Goal: Information Seeking & Learning: Learn about a topic

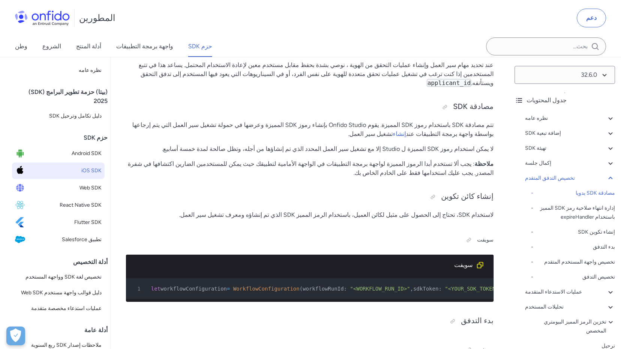
scroll to position [6255, 0]
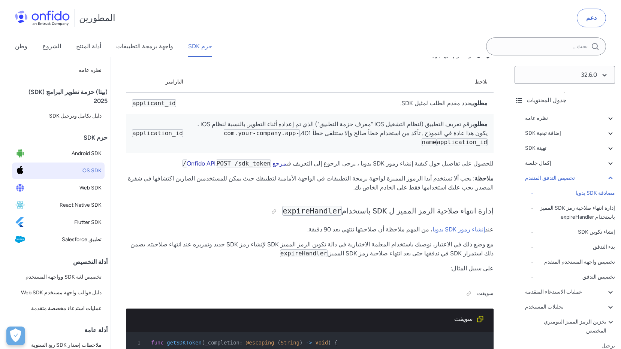
click at [239, 160] on link "مرجع Onfido API" at bounding box center [237, 163] width 100 height 7
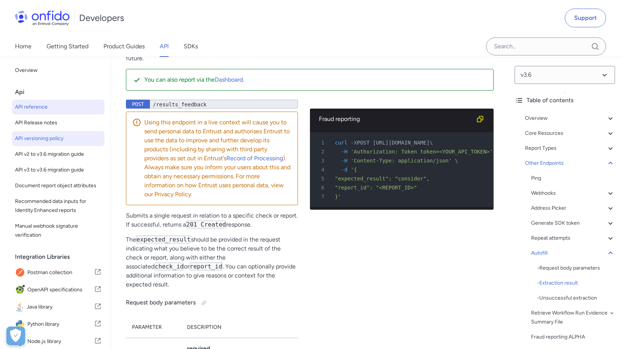
scroll to position [71382, 0]
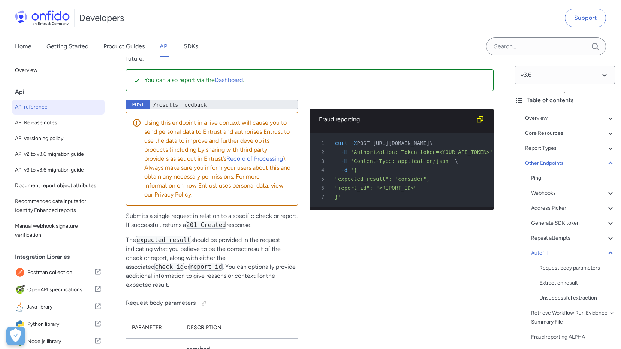
click at [36, 91] on div "Api" at bounding box center [61, 92] width 93 height 15
click at [36, 129] on link "API Release notes" at bounding box center [58, 122] width 93 height 15
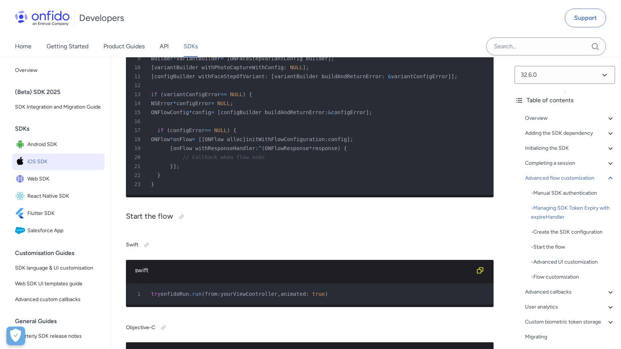
scroll to position [7289, 0]
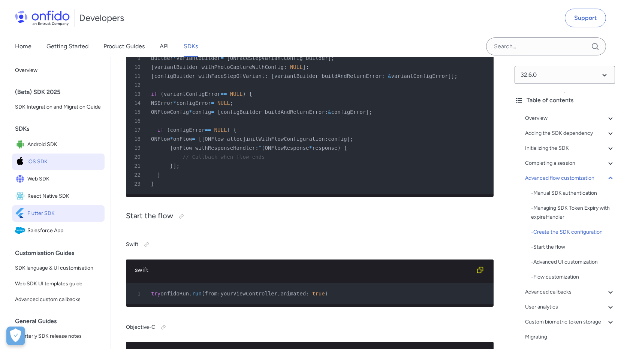
click at [43, 222] on link "Flutter SDK" at bounding box center [58, 213] width 93 height 16
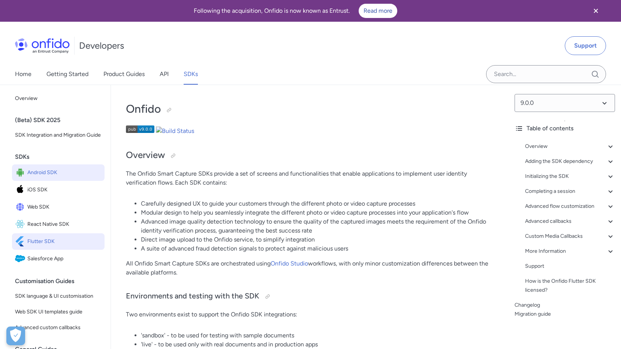
click at [63, 175] on link "Android SDK" at bounding box center [58, 173] width 93 height 16
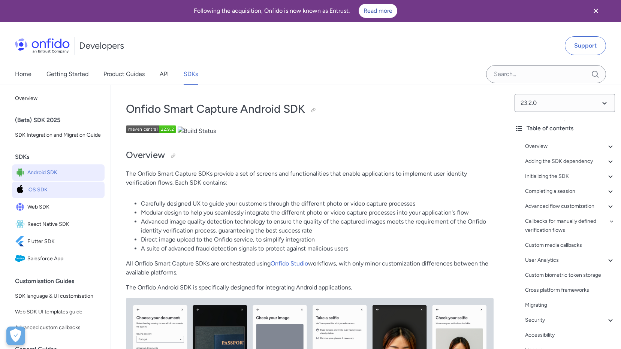
click at [48, 195] on span "iOS SDK" at bounding box center [64, 190] width 74 height 10
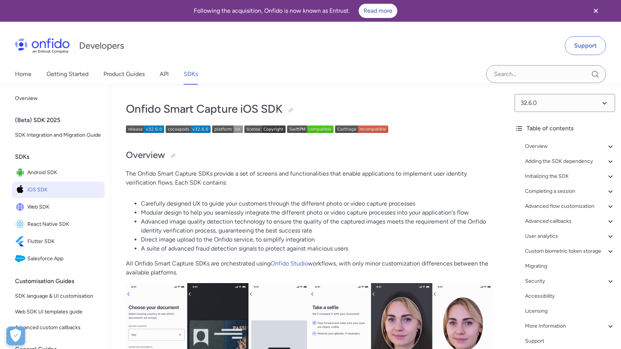
click at [142, 133] on img at bounding box center [145, 129] width 38 height 7
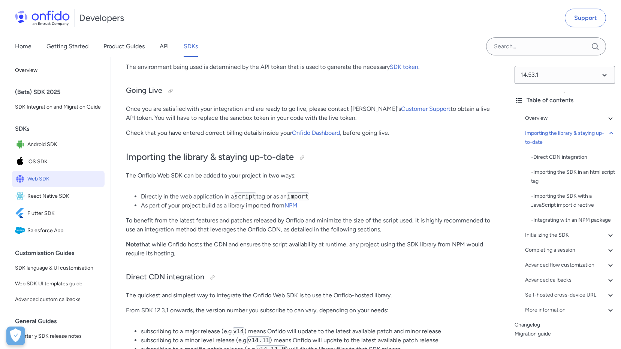
scroll to position [412, 0]
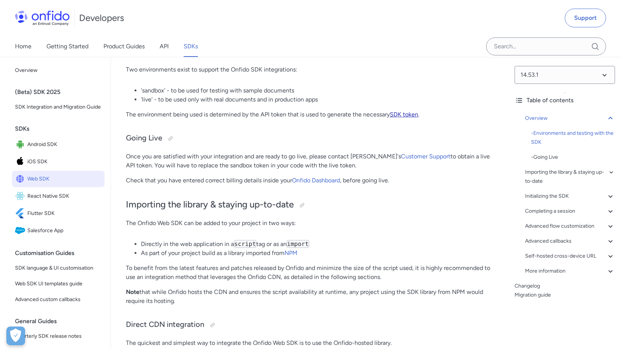
click at [408, 115] on link "SDK token" at bounding box center [404, 114] width 28 height 7
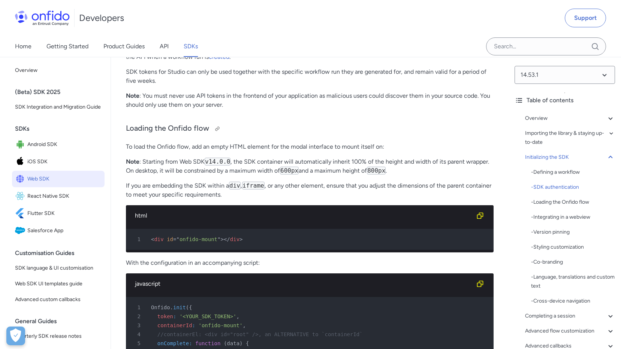
scroll to position [1820, 0]
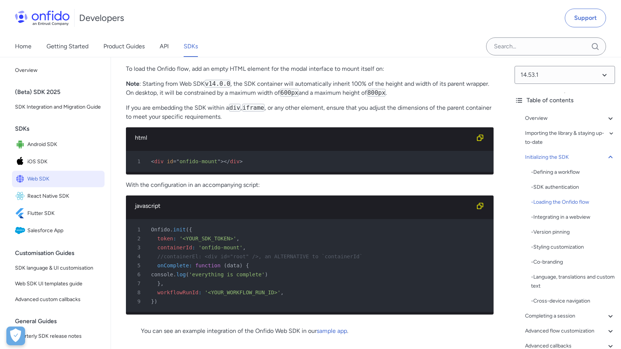
click at [224, 165] on span "</" at bounding box center [227, 162] width 6 height 6
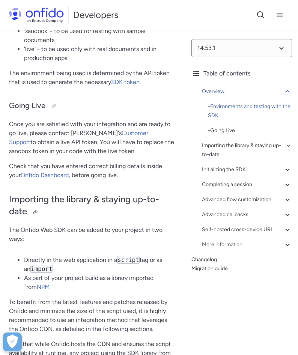
scroll to position [637, 0]
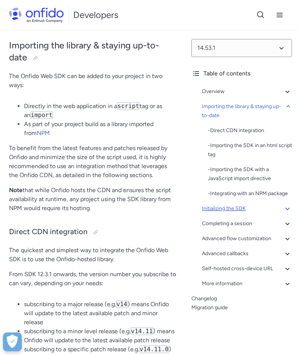
click at [234, 213] on div "Initializing the SDK" at bounding box center [247, 208] width 90 height 9
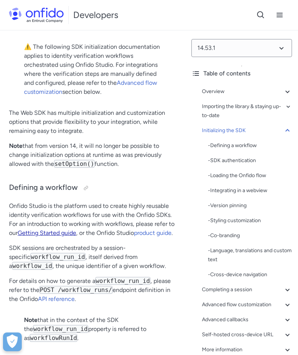
click at [56, 236] on link "Getting Started guide" at bounding box center [47, 232] width 58 height 7
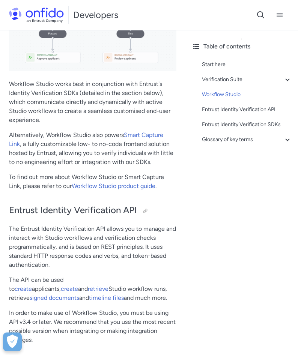
scroll to position [1425, 0]
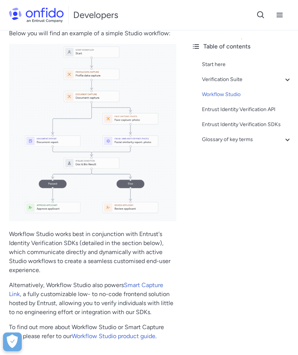
click at [246, 149] on div "Start here Verification Suite - Document and biometric verifications - Trusted …" at bounding box center [241, 103] width 100 height 93
click at [247, 139] on div "Glossary of key terms" at bounding box center [247, 139] width 90 height 9
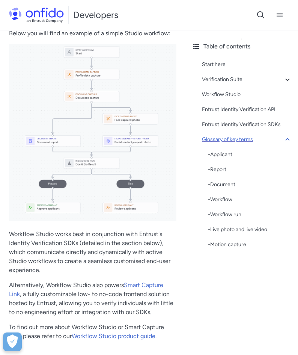
scroll to position [2194, 0]
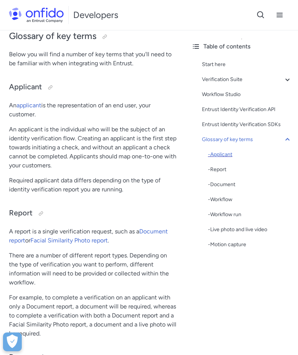
click at [226, 155] on div "- Applicant" at bounding box center [250, 154] width 84 height 9
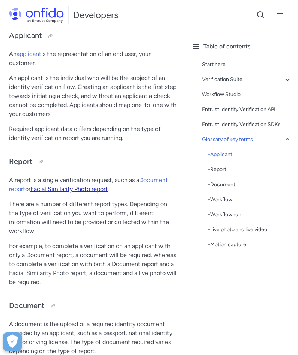
click at [96, 192] on link "Facial Similarity Photo report" at bounding box center [68, 188] width 77 height 7
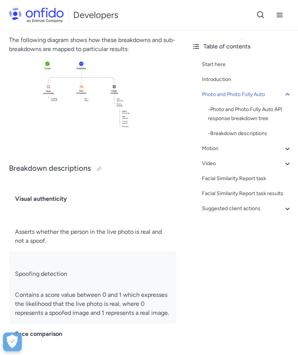
scroll to position [525, 0]
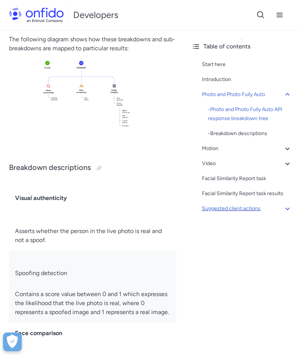
click at [240, 213] on div "Suggested client actions" at bounding box center [247, 208] width 90 height 9
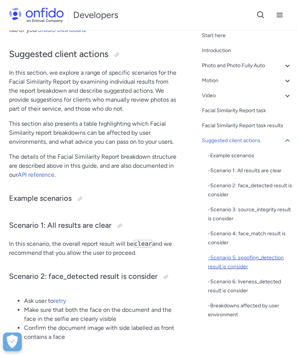
scroll to position [29, 0]
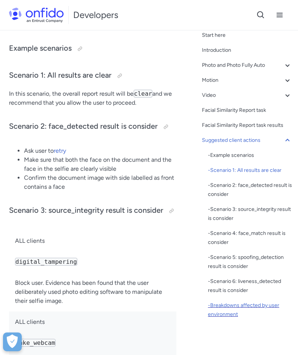
click at [223, 304] on div "- Breakdowns affected by user environment" at bounding box center [250, 310] width 84 height 18
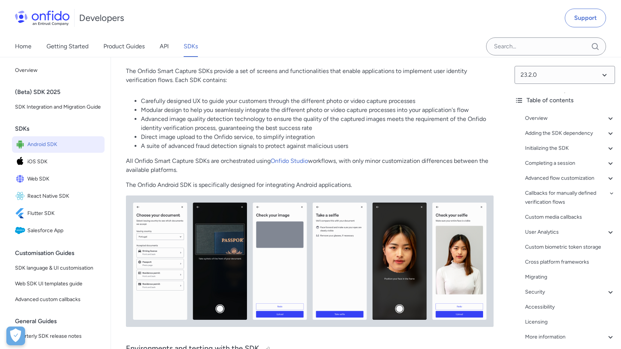
scroll to position [112, 0]
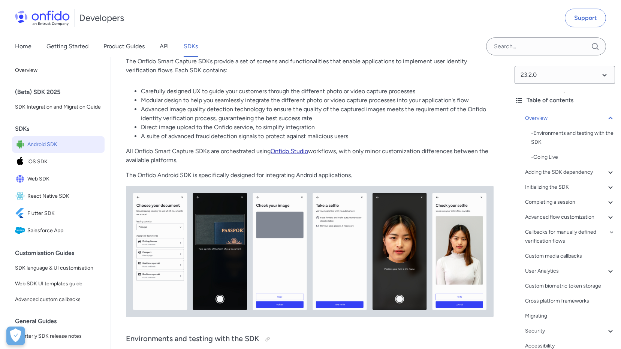
drag, startPoint x: 310, startPoint y: 156, endPoint x: 294, endPoint y: 151, distance: 16.5
click at [294, 151] on p "All Onfido Smart Capture SDKs are orchestrated using Onfido Studio workflows, w…" at bounding box center [310, 156] width 368 height 18
drag, startPoint x: 294, startPoint y: 151, endPoint x: 281, endPoint y: 151, distance: 12.8
click at [281, 151] on link "Onfido Studio" at bounding box center [289, 151] width 37 height 7
drag, startPoint x: 272, startPoint y: 158, endPoint x: 268, endPoint y: 149, distance: 9.7
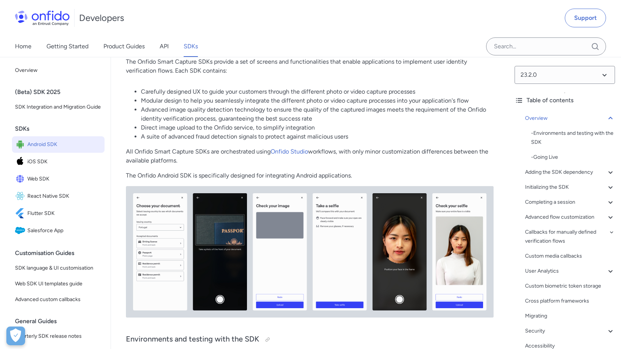
click at [268, 149] on p "All Onfido Smart Capture SDKs are orchestrated using Onfido Studio workflows, w…" at bounding box center [310, 156] width 368 height 18
drag, startPoint x: 268, startPoint y: 149, endPoint x: 339, endPoint y: 153, distance: 71.3
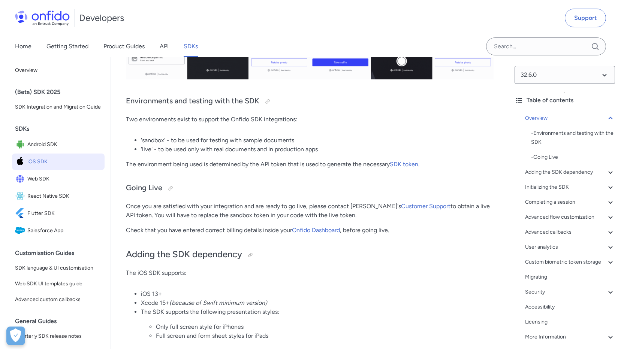
scroll to position [337, 0]
click at [402, 205] on link "Customer Support" at bounding box center [425, 205] width 49 height 7
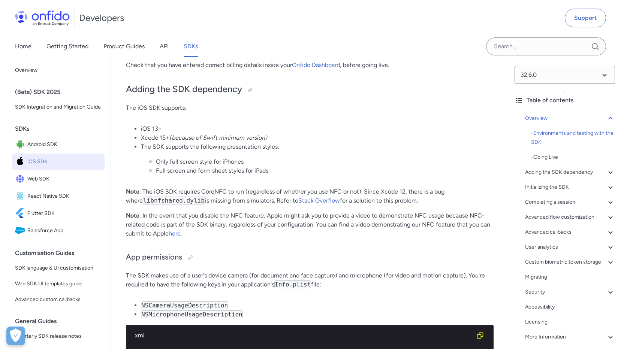
scroll to position [600, 0]
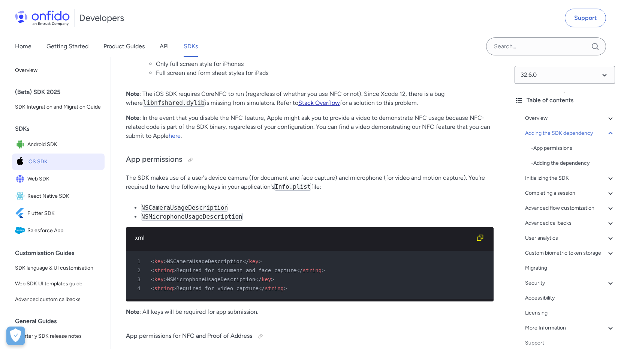
click at [307, 103] on link "Stack Overflow" at bounding box center [319, 102] width 42 height 7
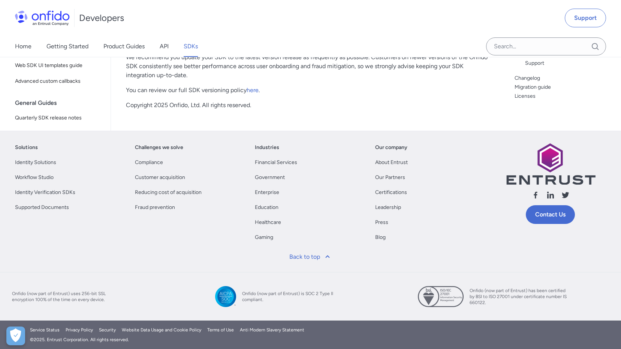
scroll to position [22170, 0]
click at [442, 22] on link "email" at bounding box center [438, 18] width 15 height 7
click at [253, 94] on link "here" at bounding box center [253, 90] width 12 height 7
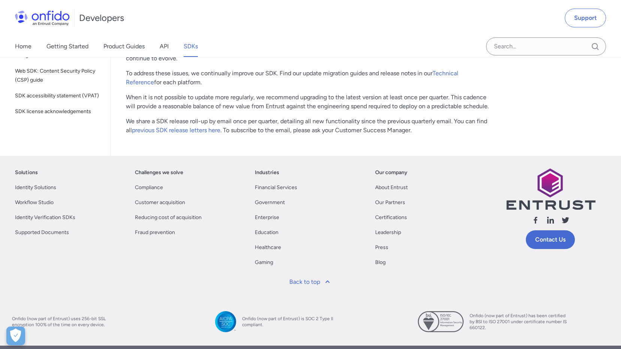
scroll to position [624, 0]
